Goal: Information Seeking & Learning: Learn about a topic

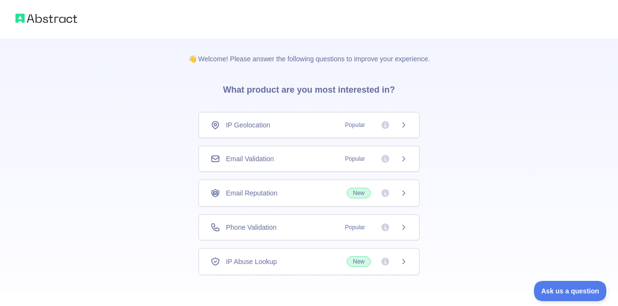
click at [247, 137] on div "IP Geolocation Popular" at bounding box center [308, 125] width 221 height 26
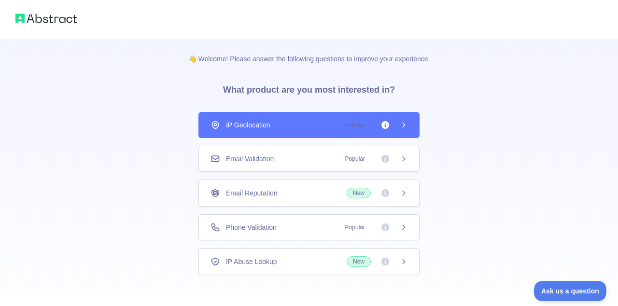
click at [258, 162] on div "👋 Welcome! Please answer the following questions to improve your experience. Wh…" at bounding box center [309, 153] width 618 height 306
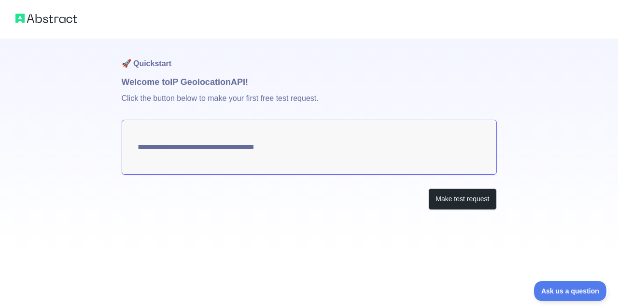
type textarea "**********"
click at [503, 177] on div "**********" at bounding box center [309, 124] width 618 height 248
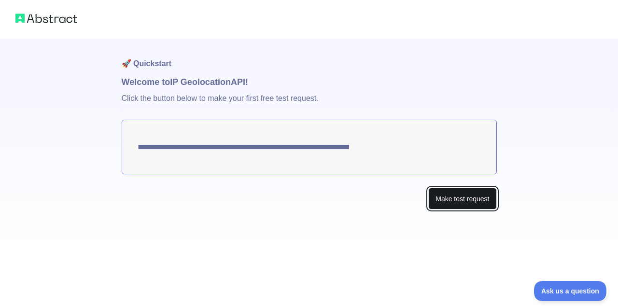
click at [454, 194] on button "Make test request" at bounding box center [462, 199] width 68 height 22
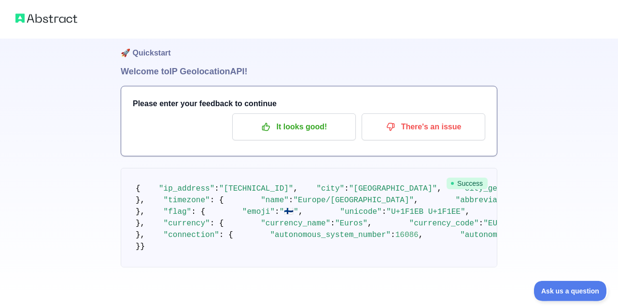
scroll to position [235, 0]
click at [61, 19] on img at bounding box center [46, 19] width 62 height 14
click at [35, 14] on img at bounding box center [46, 19] width 62 height 14
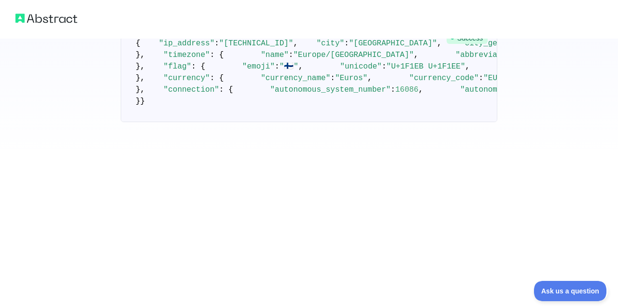
scroll to position [0, 0]
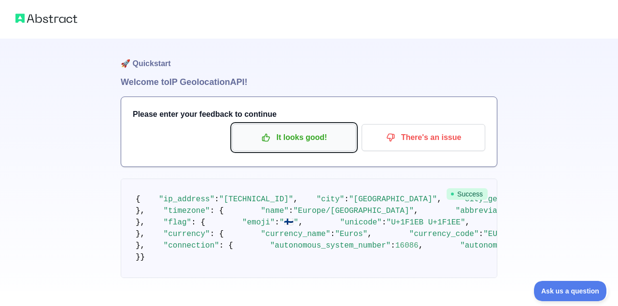
click at [308, 143] on p "It looks good!" at bounding box center [294, 137] width 109 height 16
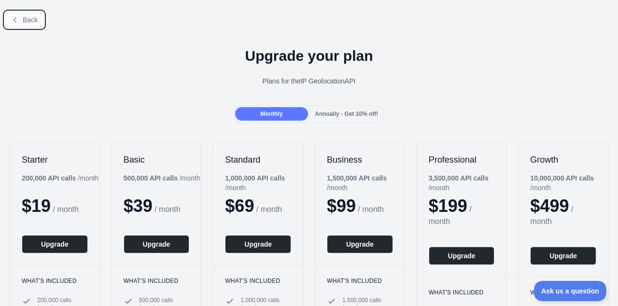
click at [13, 17] on icon at bounding box center [15, 20] width 8 height 8
click at [13, 17] on icon at bounding box center [14, 16] width 12 height 12
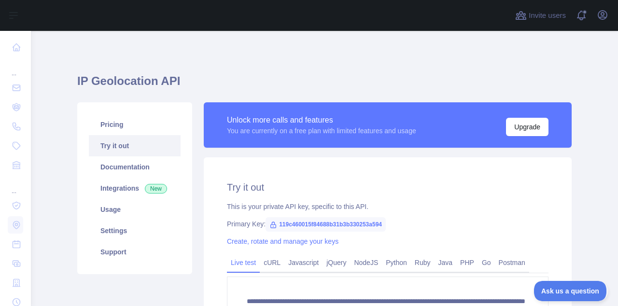
click at [335, 225] on span "119c460015f84688b31b3b330253a594" at bounding box center [326, 224] width 120 height 14
copy span "119c460015f84688b31b3b330253a594"
click at [464, 208] on div "This is your private API key, specific to this API." at bounding box center [388, 207] width 322 height 10
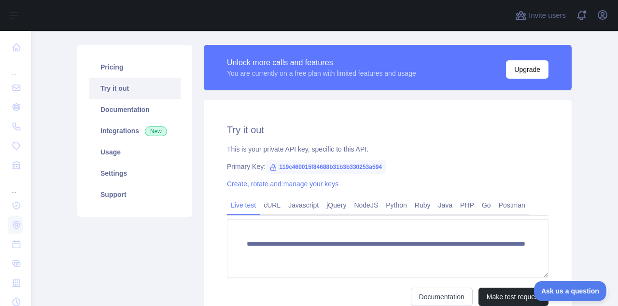
scroll to position [27, 0]
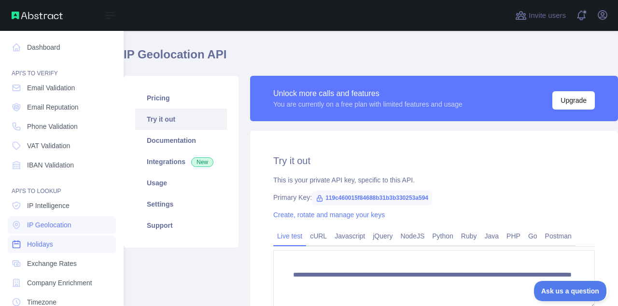
click at [35, 236] on link "Holidays" at bounding box center [62, 244] width 108 height 17
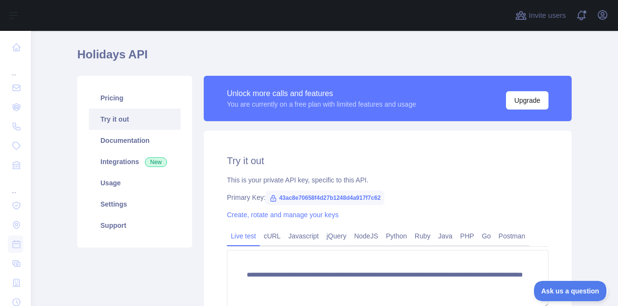
click at [298, 198] on span "43ac8e70658f4d27b1248d4a917f7c62" at bounding box center [325, 198] width 119 height 14
copy span "43ac8e70658f4d27b1248d4a917f7c62"
click at [114, 55] on h1 "Holidays API" at bounding box center [324, 58] width 495 height 23
click at [104, 138] on link "Documentation" at bounding box center [135, 140] width 92 height 21
